Goal: Task Accomplishment & Management: Use online tool/utility

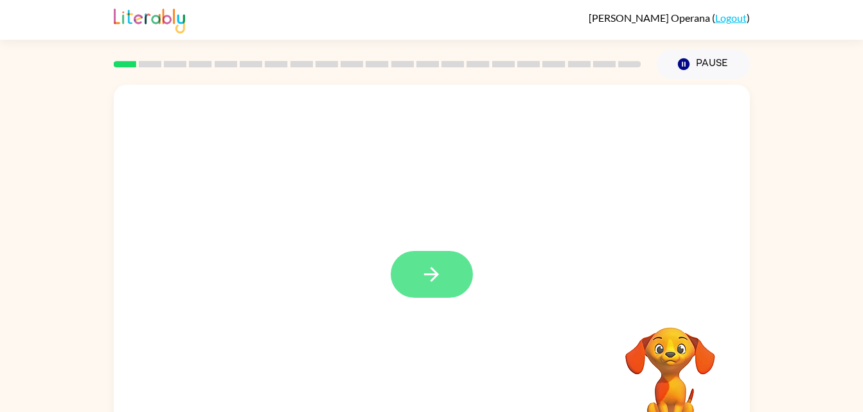
click at [427, 270] on icon "button" at bounding box center [431, 274] width 22 height 22
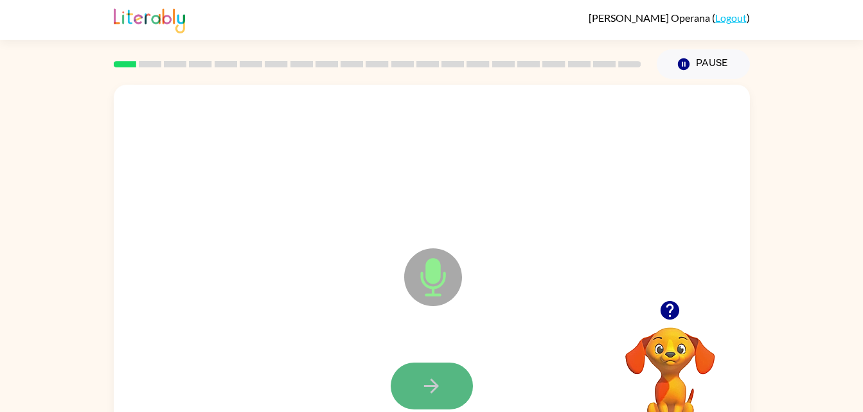
click at [442, 389] on icon "button" at bounding box center [431, 386] width 22 height 22
click at [443, 373] on button "button" at bounding box center [432, 386] width 82 height 47
drag, startPoint x: 445, startPoint y: 383, endPoint x: 422, endPoint y: 389, distance: 23.4
click at [422, 389] on icon "button" at bounding box center [431, 386] width 22 height 22
click at [423, 384] on icon "button" at bounding box center [431, 386] width 22 height 22
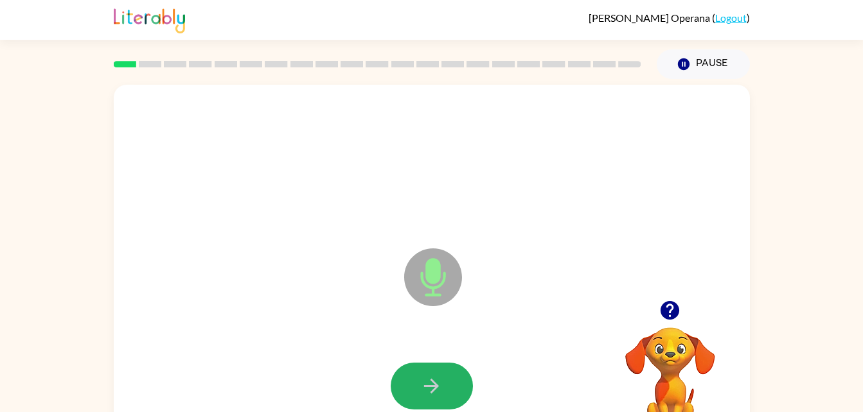
click at [423, 382] on icon "button" at bounding box center [431, 386] width 22 height 22
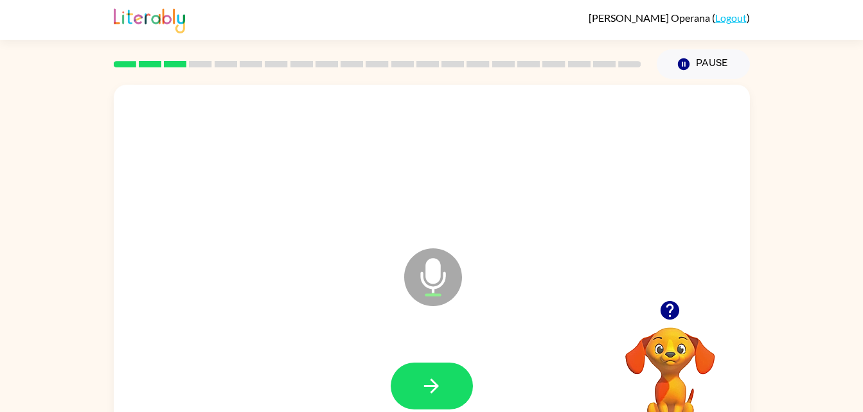
click at [423, 382] on icon "button" at bounding box center [431, 386] width 22 height 22
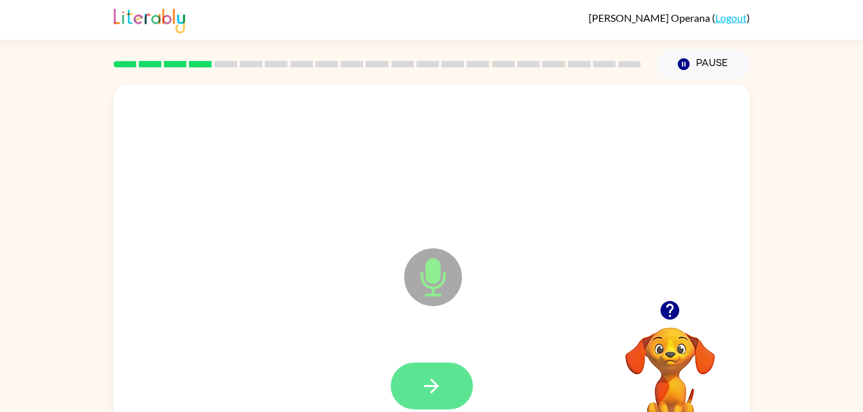
click at [423, 382] on icon "button" at bounding box center [431, 386] width 22 height 22
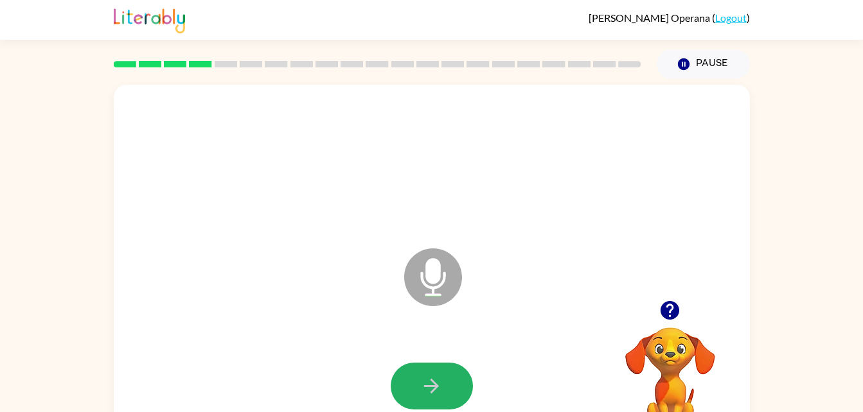
click at [423, 382] on icon "button" at bounding box center [431, 386] width 22 height 22
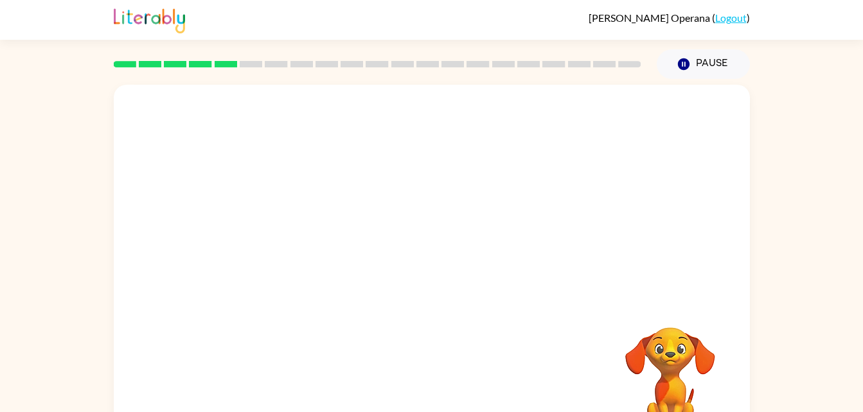
click at [424, 351] on div "Your browser must support playing .mp4 files to use Literably. Please try using…" at bounding box center [432, 268] width 636 height 367
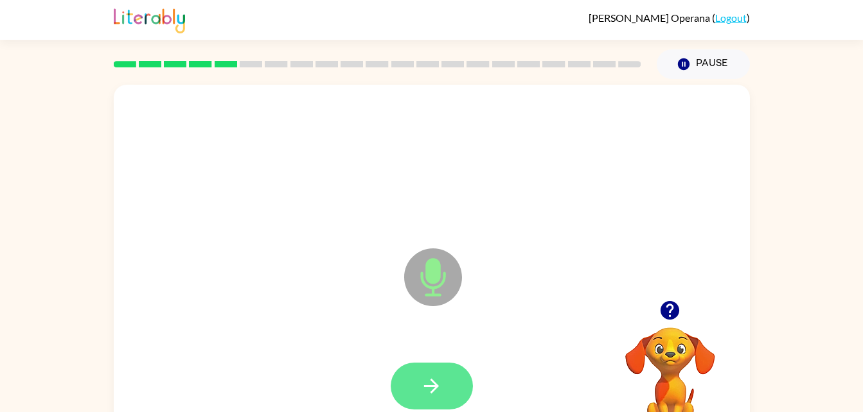
click at [434, 377] on icon "button" at bounding box center [431, 386] width 22 height 22
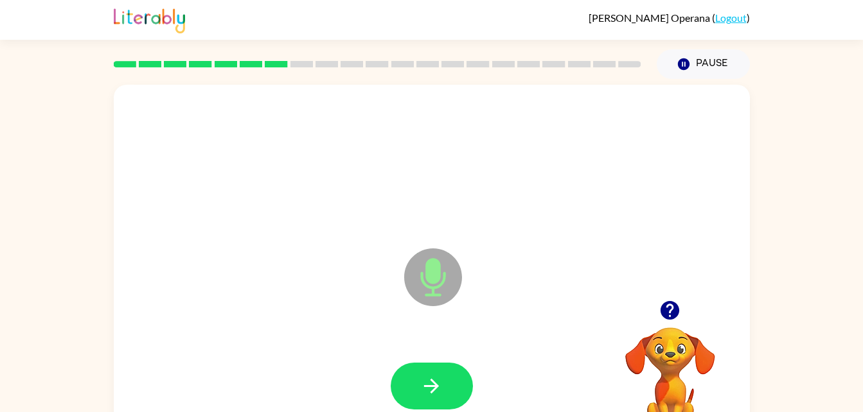
click at [434, 377] on icon "button" at bounding box center [431, 386] width 22 height 22
click at [437, 375] on icon "button" at bounding box center [431, 386] width 22 height 22
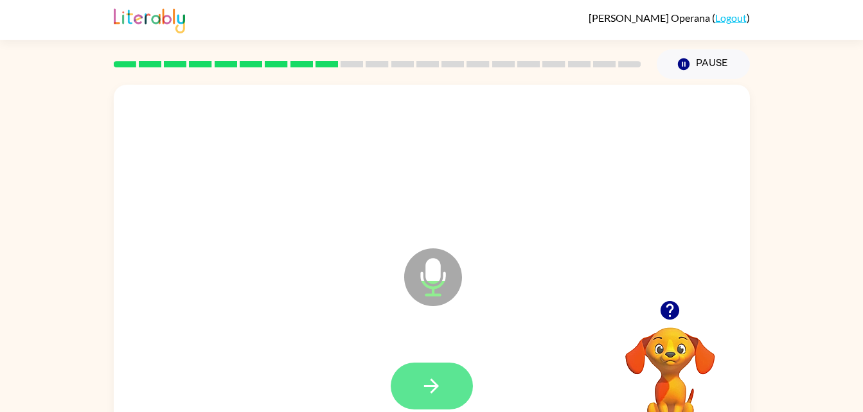
click at [452, 380] on button "button" at bounding box center [432, 386] width 82 height 47
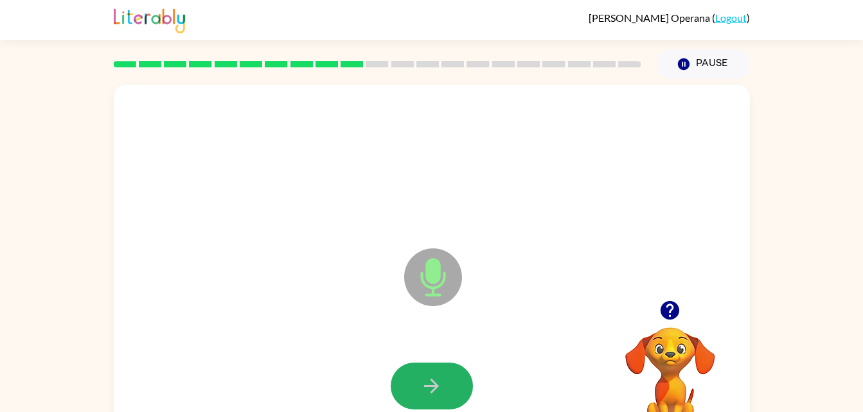
click at [452, 380] on button "button" at bounding box center [432, 386] width 82 height 47
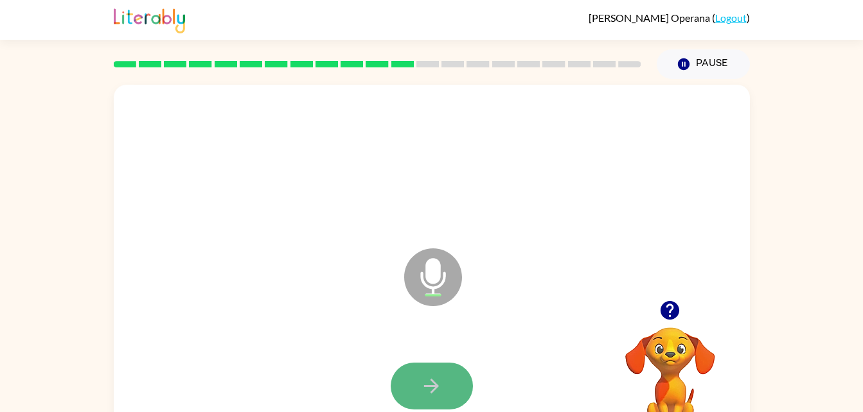
drag, startPoint x: 452, startPoint y: 380, endPoint x: 442, endPoint y: 382, distance: 10.4
click at [442, 382] on icon "button" at bounding box center [431, 386] width 22 height 22
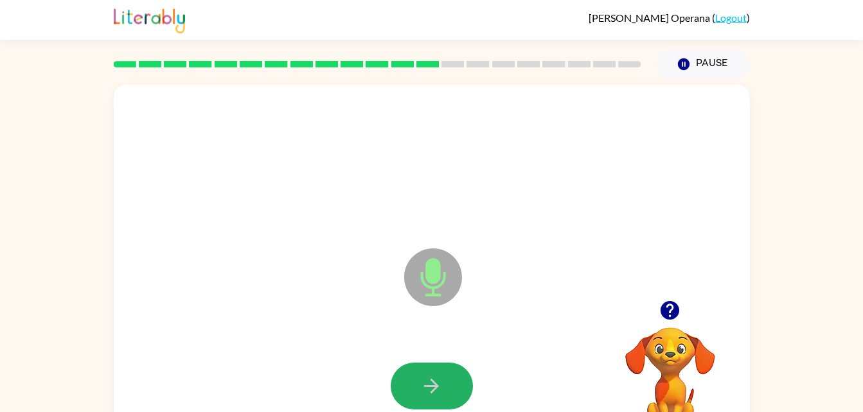
click at [442, 382] on icon "button" at bounding box center [431, 386] width 22 height 22
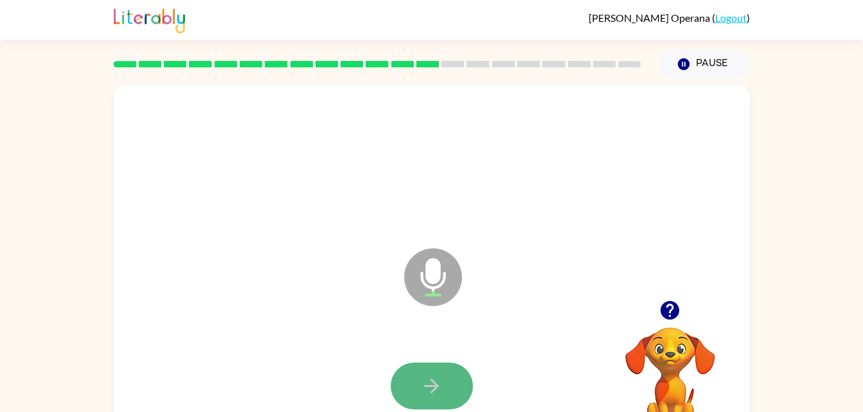
drag, startPoint x: 446, startPoint y: 378, endPoint x: 425, endPoint y: 374, distance: 21.7
click at [425, 374] on button "button" at bounding box center [432, 386] width 82 height 47
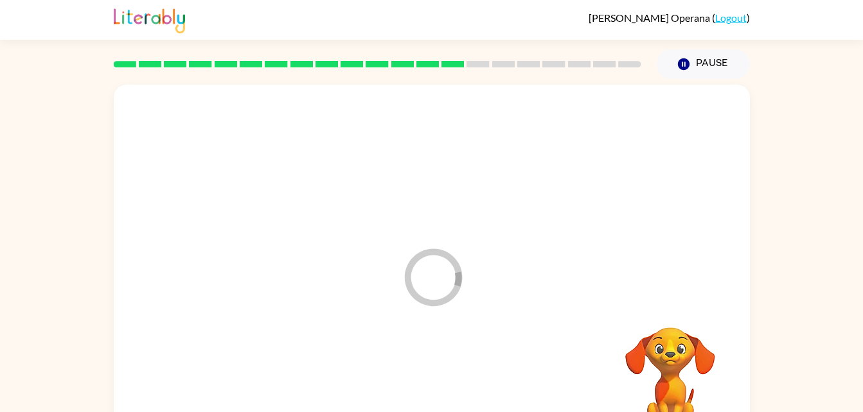
click at [425, 374] on div at bounding box center [432, 386] width 610 height 105
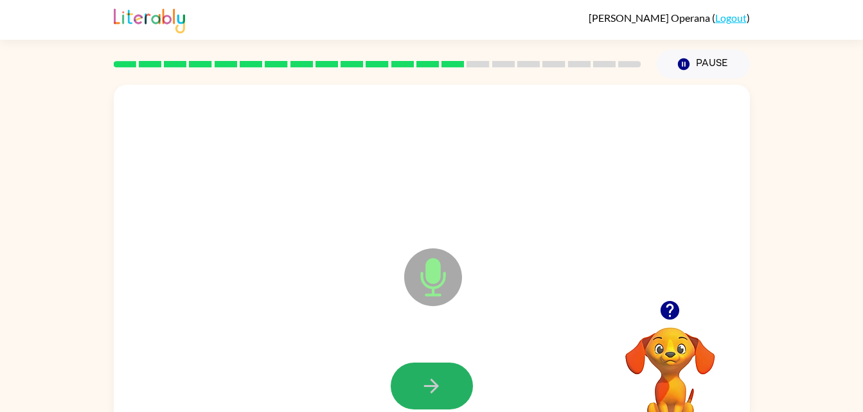
click at [425, 374] on button "button" at bounding box center [432, 386] width 82 height 47
drag, startPoint x: 430, startPoint y: 306, endPoint x: 440, endPoint y: 321, distance: 18.2
click at [440, 321] on icon "Microphone The Microphone is here when it is your turn to talk" at bounding box center [497, 293] width 193 height 96
click at [430, 391] on icon "button" at bounding box center [431, 386] width 22 height 22
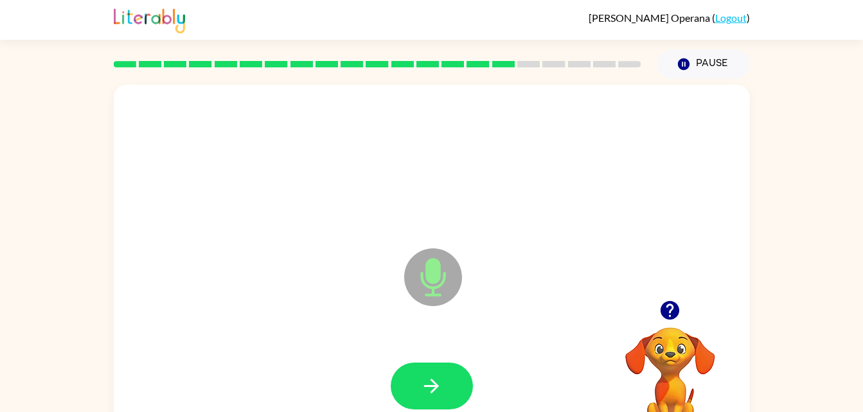
click at [430, 391] on icon "button" at bounding box center [431, 386] width 22 height 22
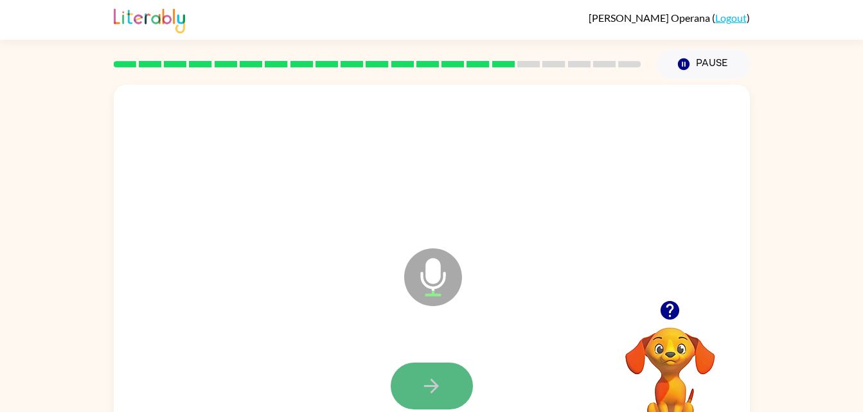
drag, startPoint x: 430, startPoint y: 391, endPoint x: 412, endPoint y: 390, distance: 18.0
click at [412, 390] on button "button" at bounding box center [432, 386] width 82 height 47
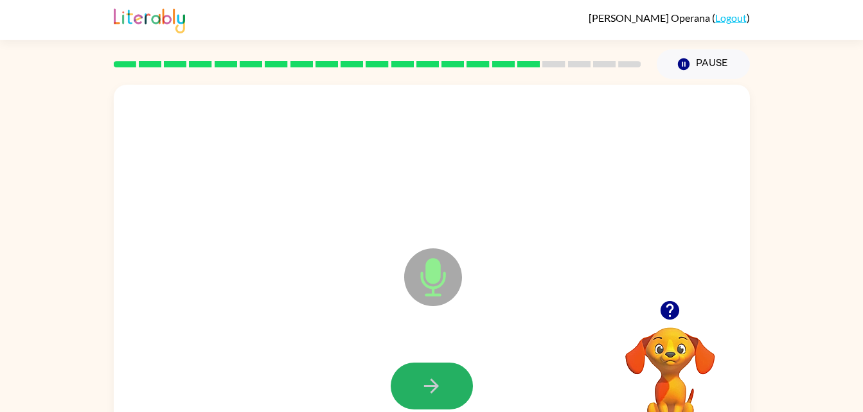
click at [412, 390] on button "button" at bounding box center [432, 386] width 82 height 47
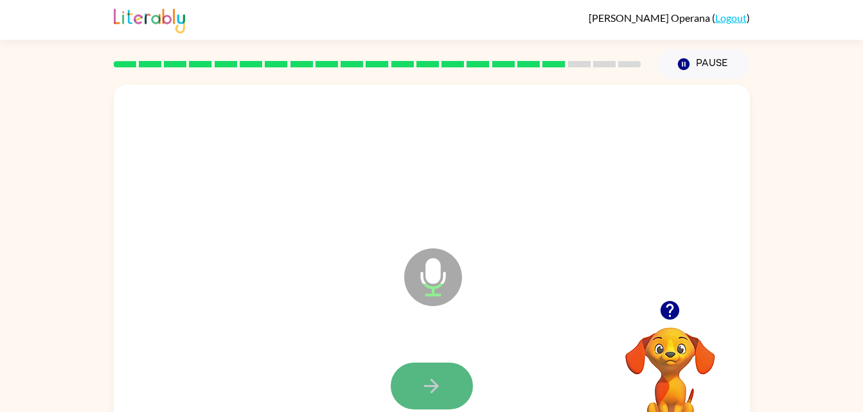
click at [418, 389] on button "button" at bounding box center [432, 386] width 82 height 47
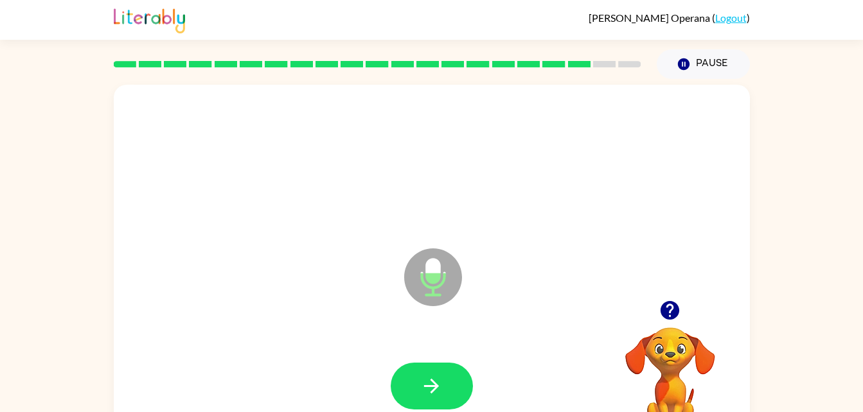
drag, startPoint x: 418, startPoint y: 389, endPoint x: 328, endPoint y: 346, distance: 100.0
click at [364, 348] on div at bounding box center [432, 386] width 610 height 105
click at [446, 387] on button "button" at bounding box center [432, 386] width 82 height 47
click at [432, 389] on icon "button" at bounding box center [431, 386] width 22 height 22
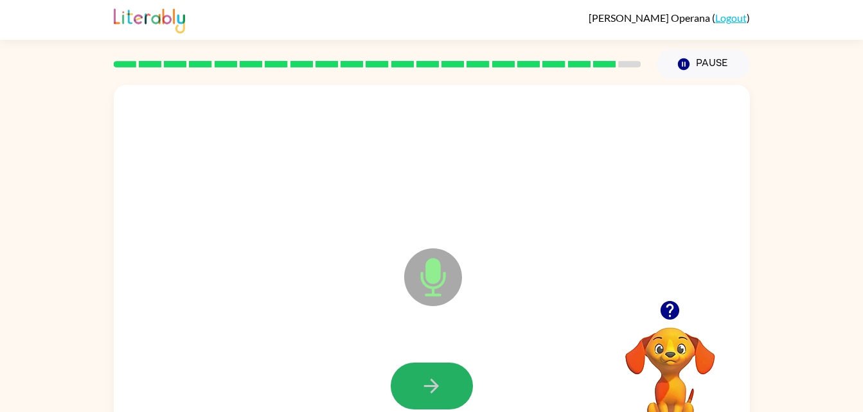
click at [432, 389] on icon "button" at bounding box center [431, 386] width 22 height 22
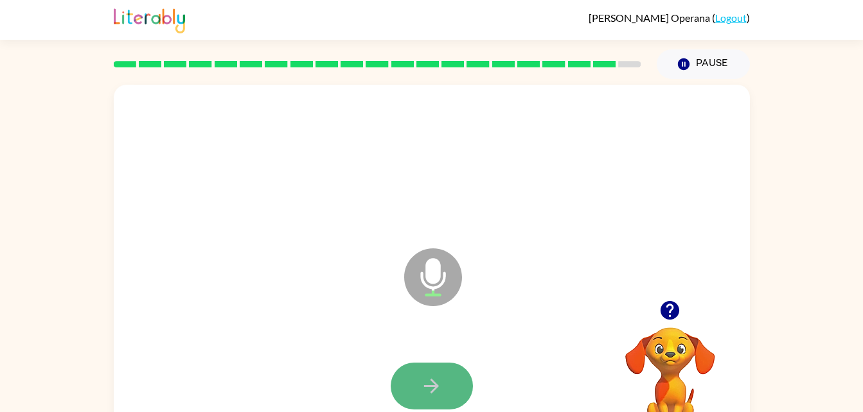
click at [432, 389] on icon "button" at bounding box center [431, 386] width 22 height 22
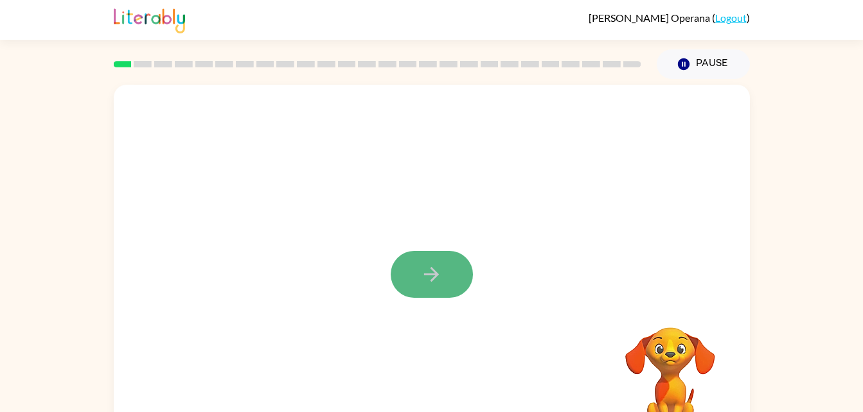
click at [421, 285] on icon "button" at bounding box center [431, 274] width 22 height 22
click at [421, 285] on div at bounding box center [432, 268] width 636 height 367
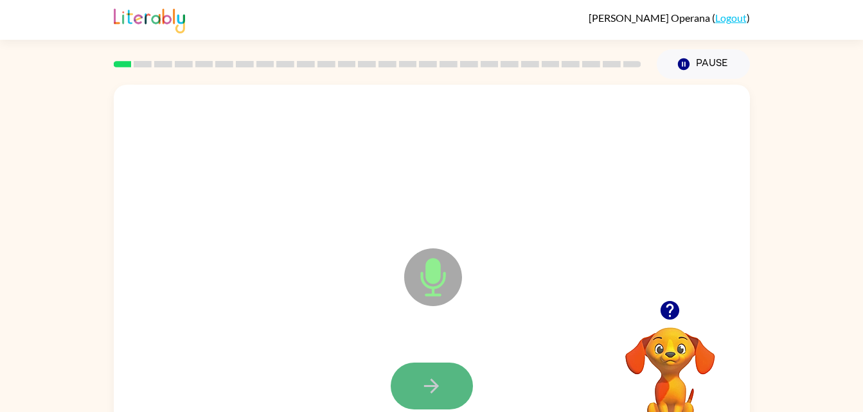
click at [426, 378] on icon "button" at bounding box center [431, 386] width 22 height 22
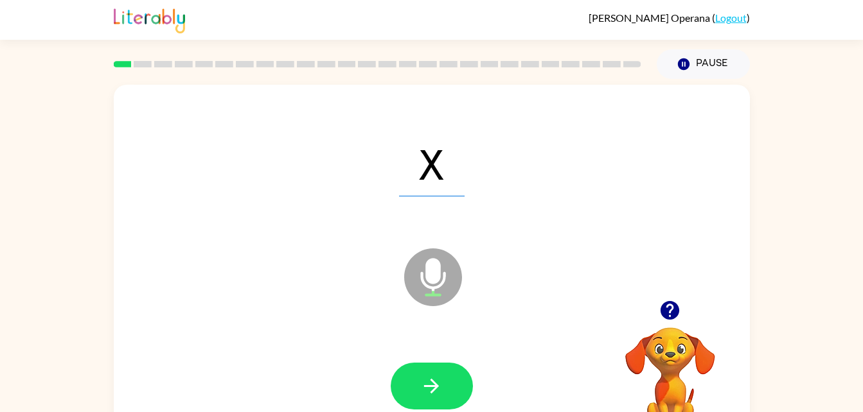
drag, startPoint x: 426, startPoint y: 378, endPoint x: 274, endPoint y: 334, distance: 158.0
click at [274, 334] on div at bounding box center [432, 386] width 610 height 105
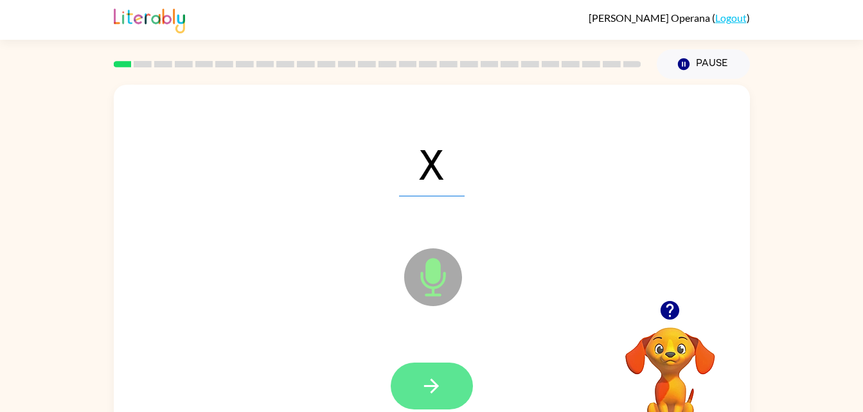
click at [416, 387] on button "button" at bounding box center [432, 386] width 82 height 47
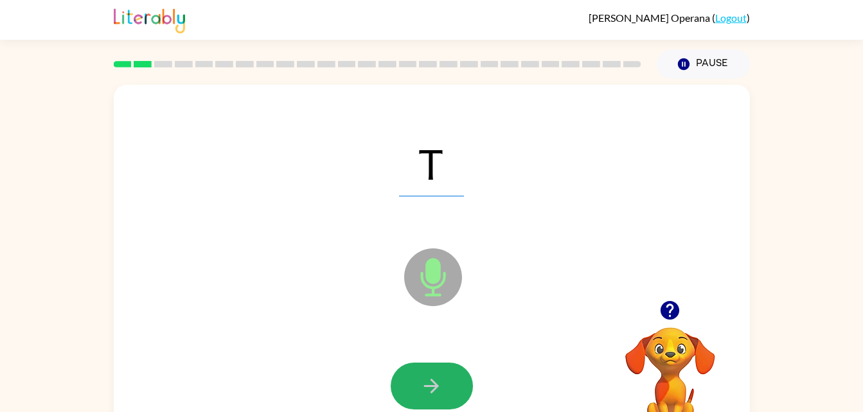
click at [416, 387] on button "button" at bounding box center [432, 386] width 82 height 47
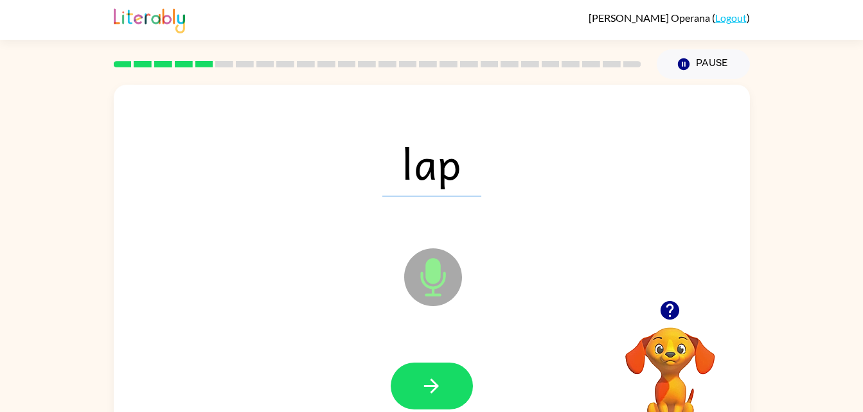
click at [416, 387] on button "button" at bounding box center [432, 386] width 82 height 47
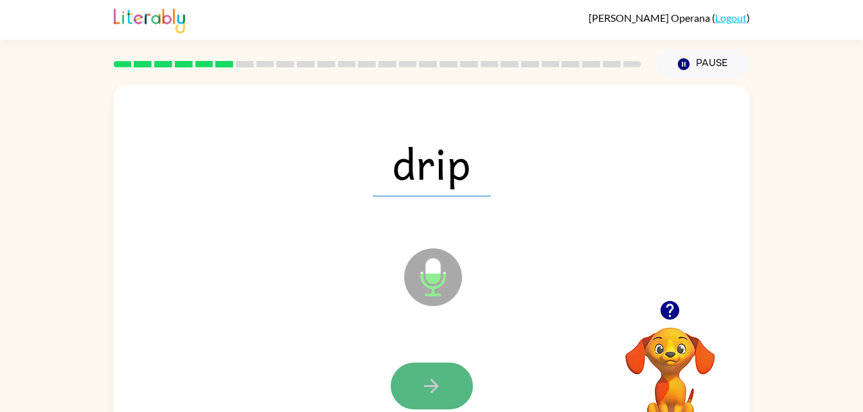
click at [418, 391] on button "button" at bounding box center [432, 386] width 82 height 47
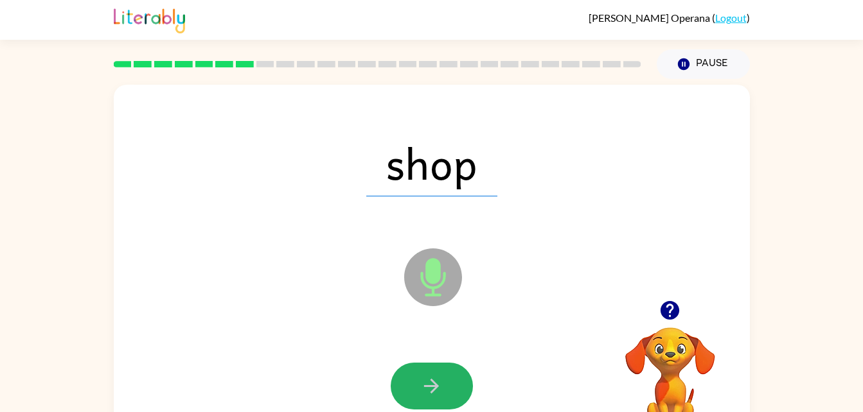
click at [418, 391] on button "button" at bounding box center [432, 386] width 82 height 47
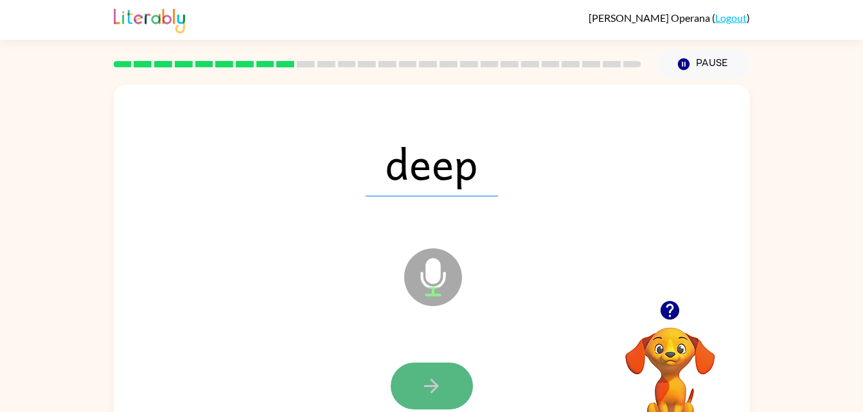
drag, startPoint x: 418, startPoint y: 391, endPoint x: 438, endPoint y: 394, distance: 20.3
click at [438, 394] on icon "button" at bounding box center [431, 386] width 22 height 22
click at [434, 388] on icon "button" at bounding box center [431, 386] width 22 height 22
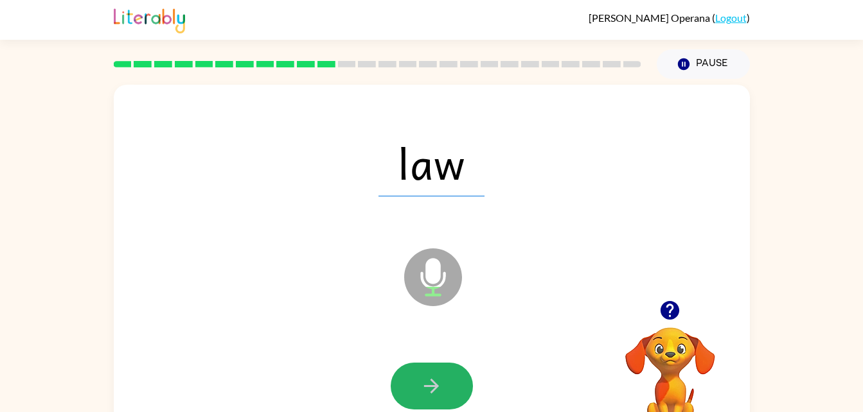
click at [434, 388] on icon "button" at bounding box center [431, 386] width 22 height 22
click at [434, 389] on icon "button" at bounding box center [431, 386] width 22 height 22
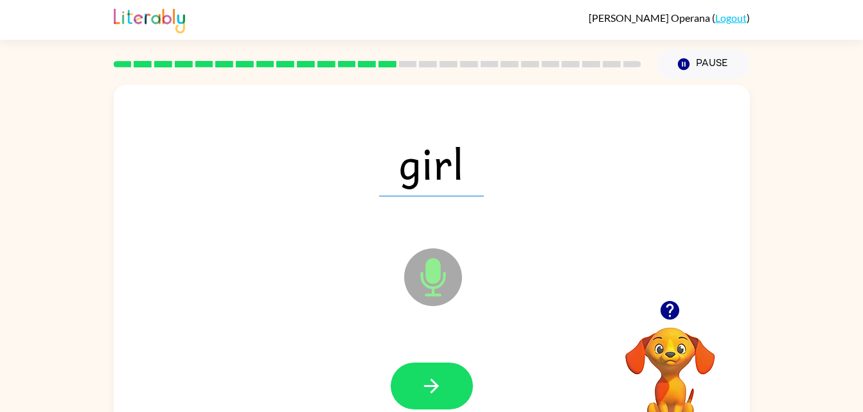
drag, startPoint x: 434, startPoint y: 389, endPoint x: 297, endPoint y: 292, distance: 167.7
click at [297, 292] on div "girl Microphone The Microphone is here when it is your turn to talk" at bounding box center [432, 268] width 636 height 367
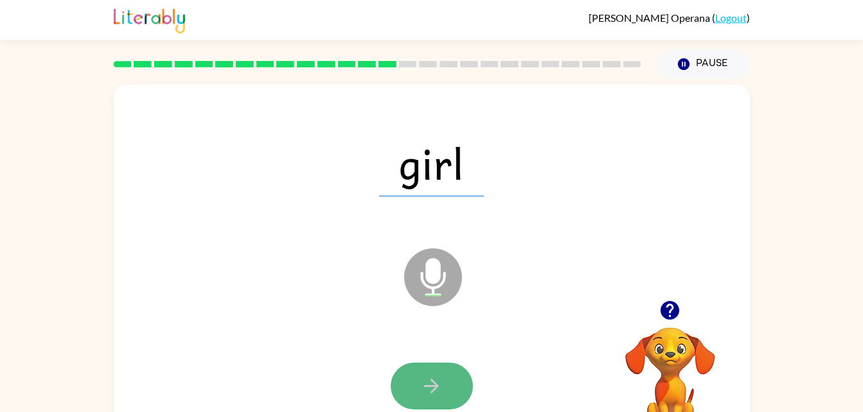
click at [426, 366] on button "button" at bounding box center [432, 386] width 82 height 47
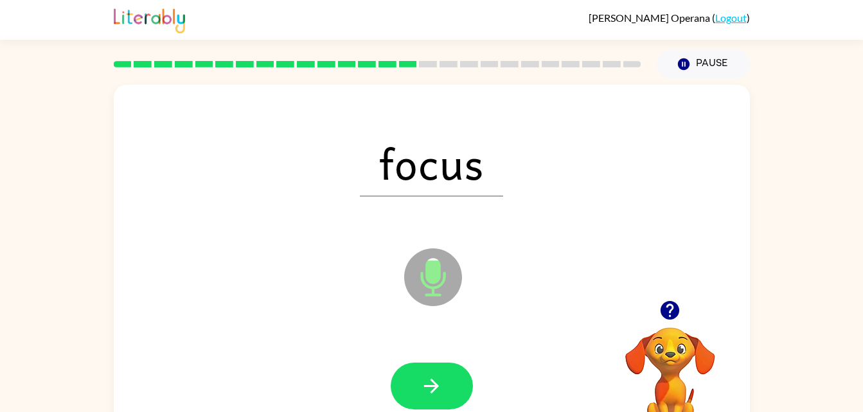
click at [441, 412] on html "[PERSON_NAME] Operana ( Logout ) Pause Pause focus Microphone The Microphone is…" at bounding box center [431, 226] width 863 height 452
click at [432, 378] on icon "button" at bounding box center [431, 386] width 22 height 22
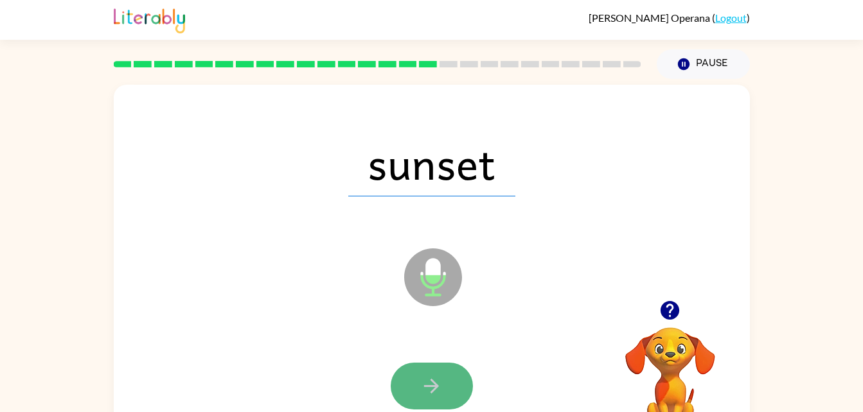
click at [454, 384] on button "button" at bounding box center [432, 386] width 82 height 47
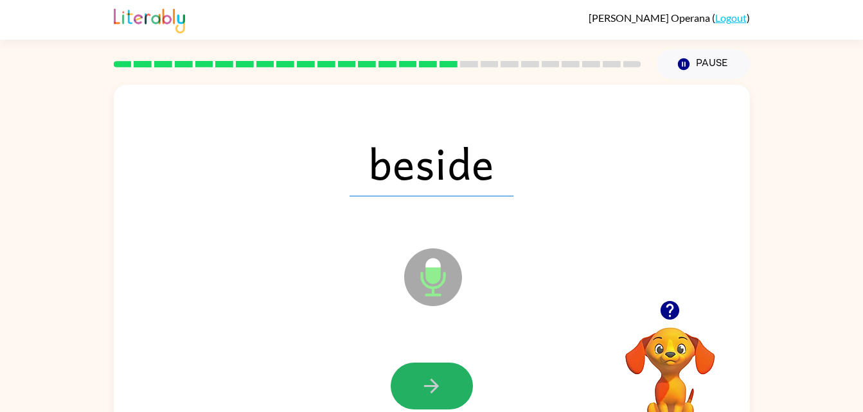
click at [454, 384] on button "button" at bounding box center [432, 386] width 82 height 47
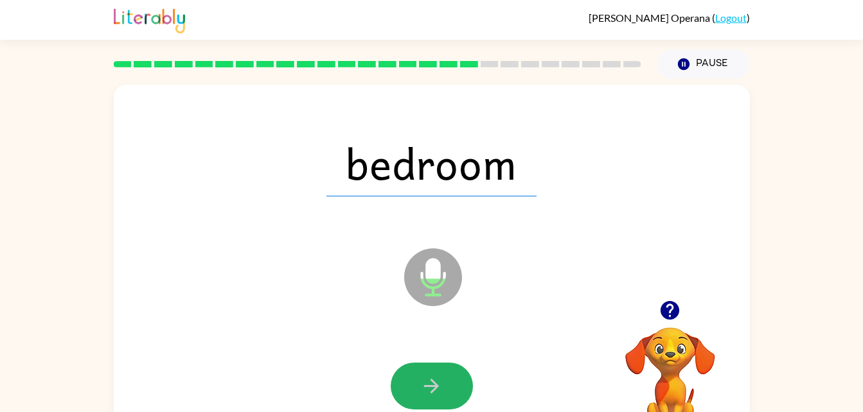
click at [454, 384] on button "button" at bounding box center [432, 386] width 82 height 47
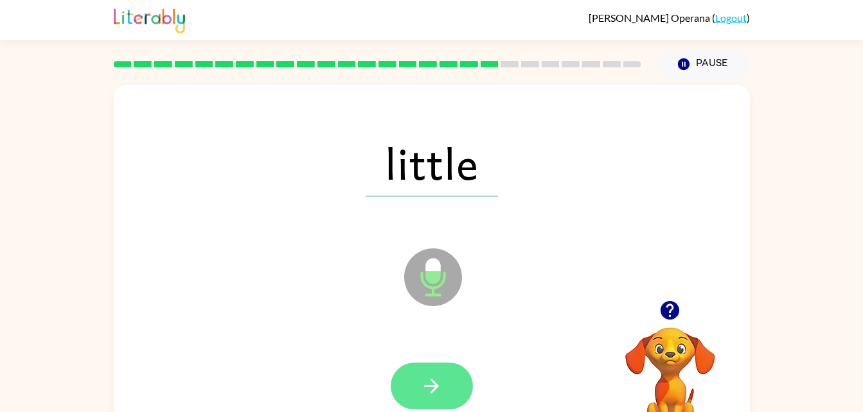
click at [459, 391] on button "button" at bounding box center [432, 386] width 82 height 47
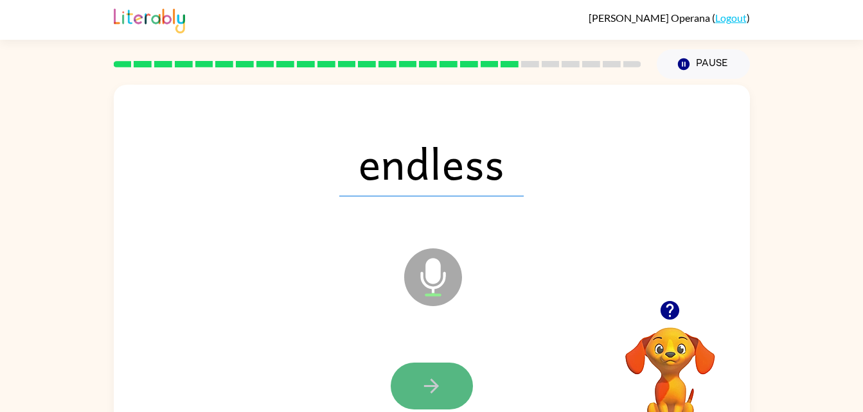
drag, startPoint x: 459, startPoint y: 391, endPoint x: 428, endPoint y: 392, distance: 30.2
click at [428, 392] on icon "button" at bounding box center [431, 386] width 22 height 22
click at [450, 401] on button "button" at bounding box center [432, 386] width 82 height 47
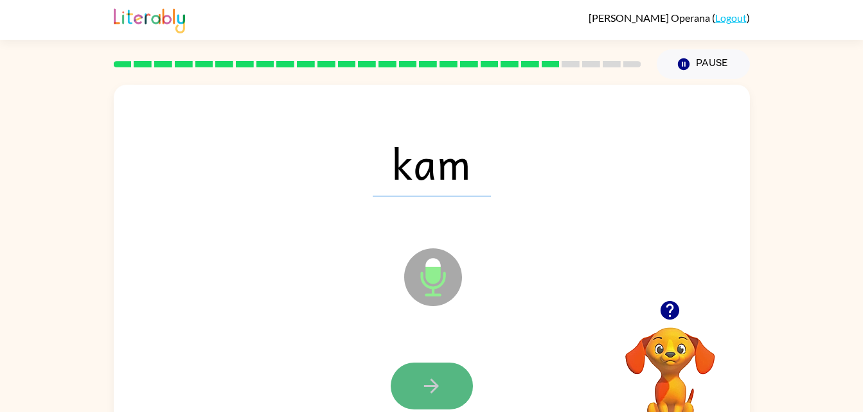
click at [448, 397] on button "button" at bounding box center [432, 386] width 82 height 47
drag, startPoint x: 448, startPoint y: 397, endPoint x: 409, endPoint y: 376, distance: 44.6
click at [409, 376] on button "button" at bounding box center [432, 386] width 82 height 47
click at [407, 380] on button "button" at bounding box center [432, 386] width 82 height 47
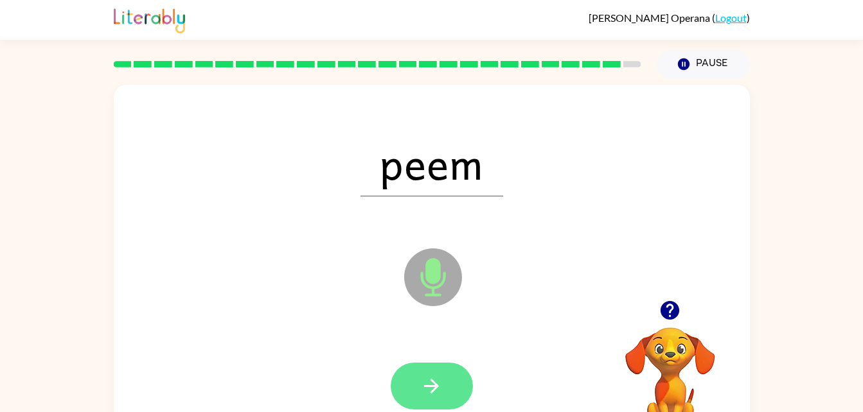
click at [408, 380] on button "button" at bounding box center [432, 386] width 82 height 47
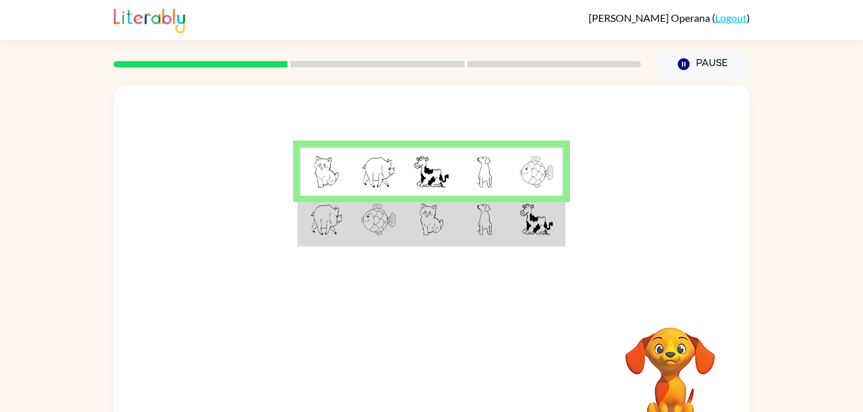
click at [504, 229] on td at bounding box center [484, 220] width 53 height 49
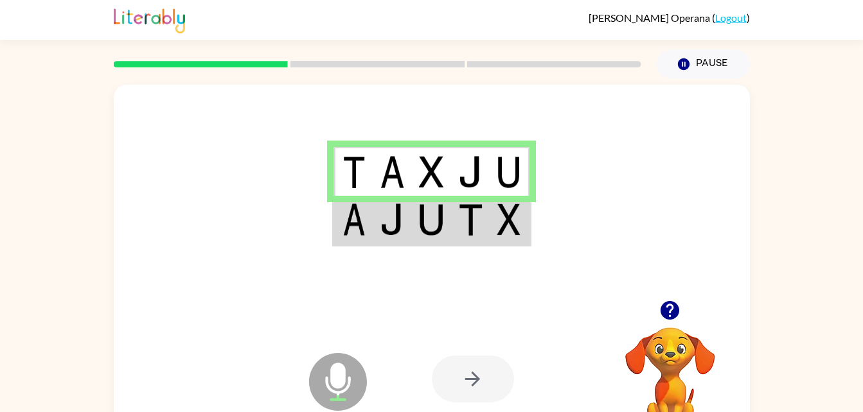
click at [436, 220] on img at bounding box center [431, 220] width 24 height 32
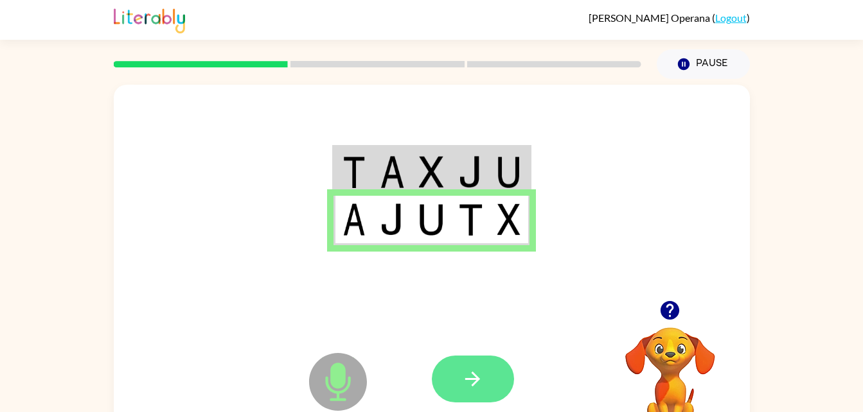
click at [485, 358] on button "button" at bounding box center [473, 379] width 82 height 47
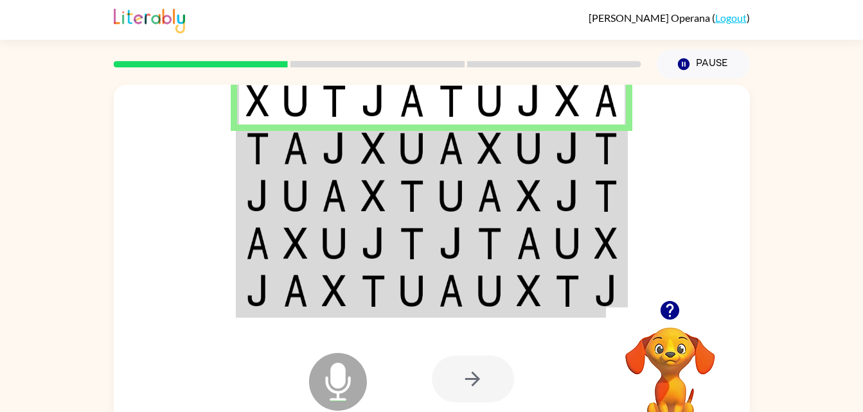
click at [272, 149] on td at bounding box center [256, 149] width 39 height 48
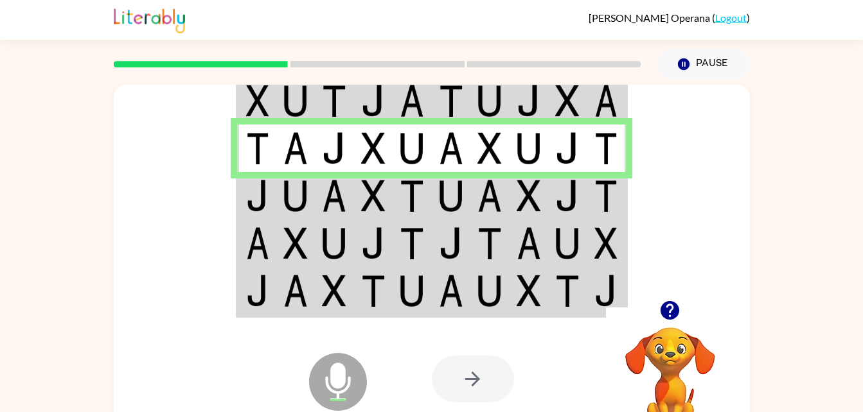
click at [562, 189] on img at bounding box center [567, 196] width 24 height 32
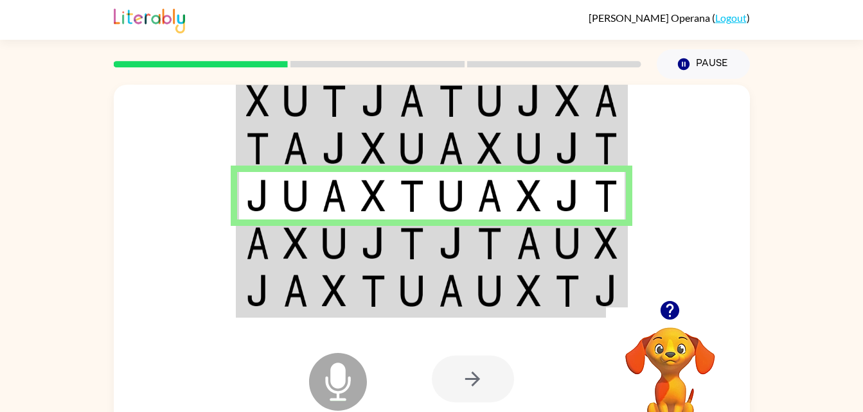
click at [242, 251] on td at bounding box center [256, 244] width 39 height 48
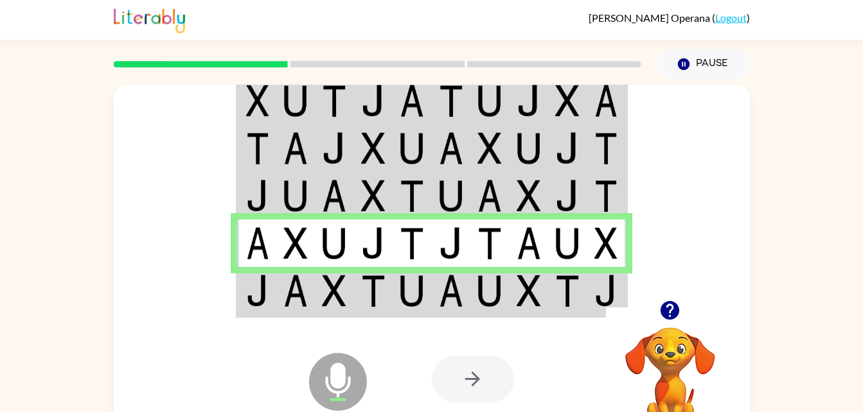
click at [320, 295] on td at bounding box center [334, 291] width 39 height 49
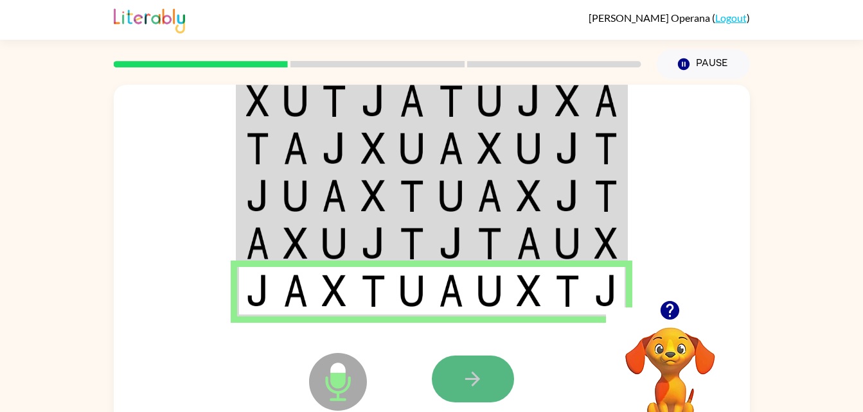
click at [450, 387] on button "button" at bounding box center [473, 379] width 82 height 47
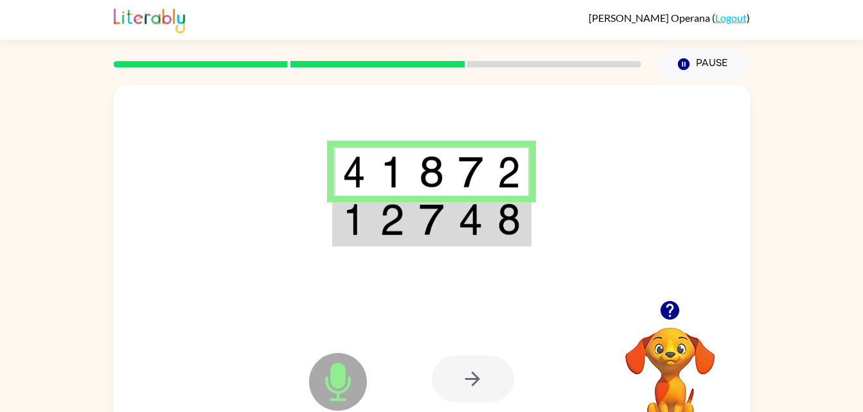
click at [480, 213] on img at bounding box center [470, 220] width 24 height 32
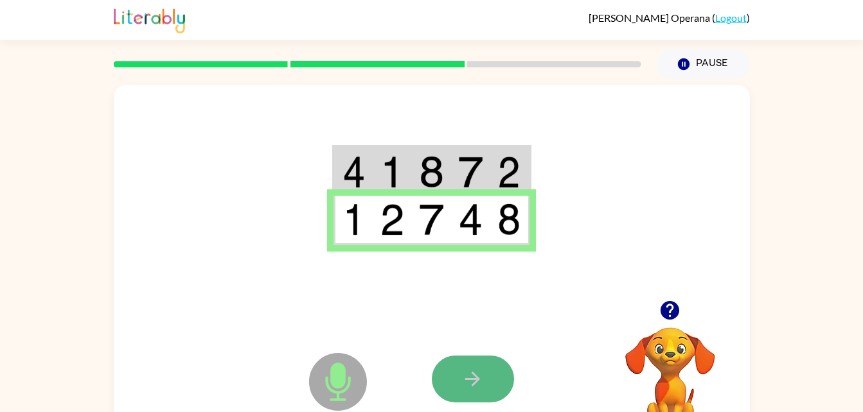
click at [495, 365] on button "button" at bounding box center [473, 379] width 82 height 47
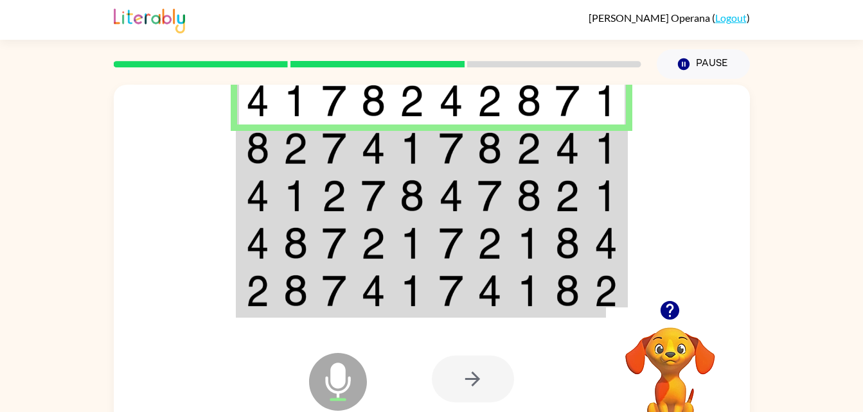
click at [400, 141] on img at bounding box center [412, 148] width 24 height 32
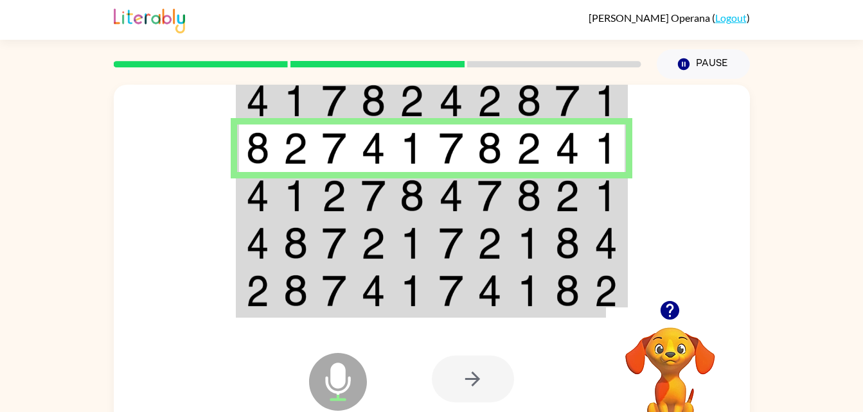
click at [510, 187] on td at bounding box center [528, 196] width 39 height 48
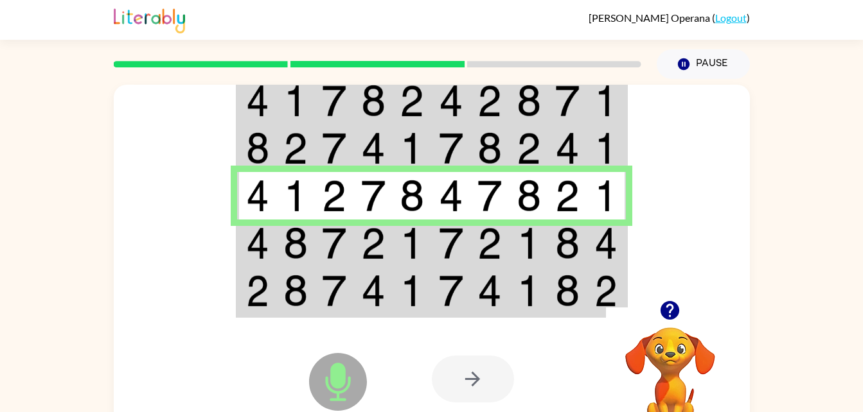
click at [588, 235] on td at bounding box center [606, 244] width 39 height 48
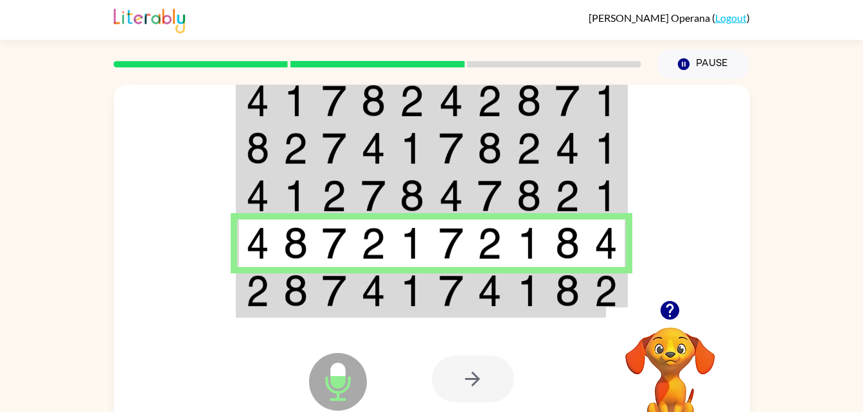
click at [588, 235] on td at bounding box center [606, 244] width 39 height 48
click at [393, 302] on td at bounding box center [412, 291] width 39 height 49
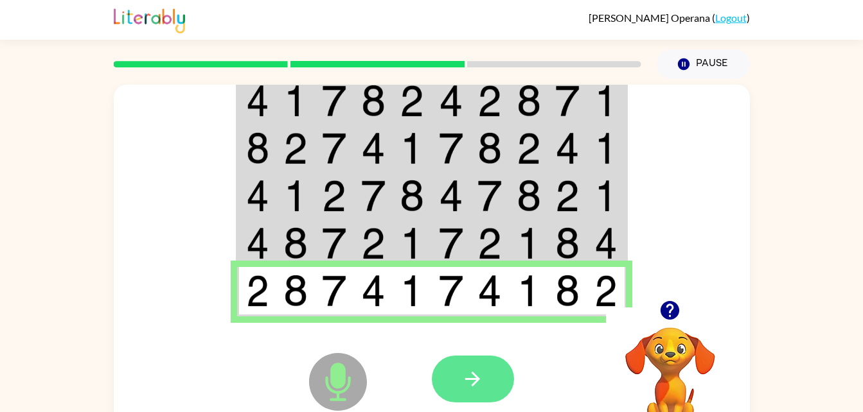
click at [463, 367] on button "button" at bounding box center [473, 379] width 82 height 47
